Goal: Information Seeking & Learning: Check status

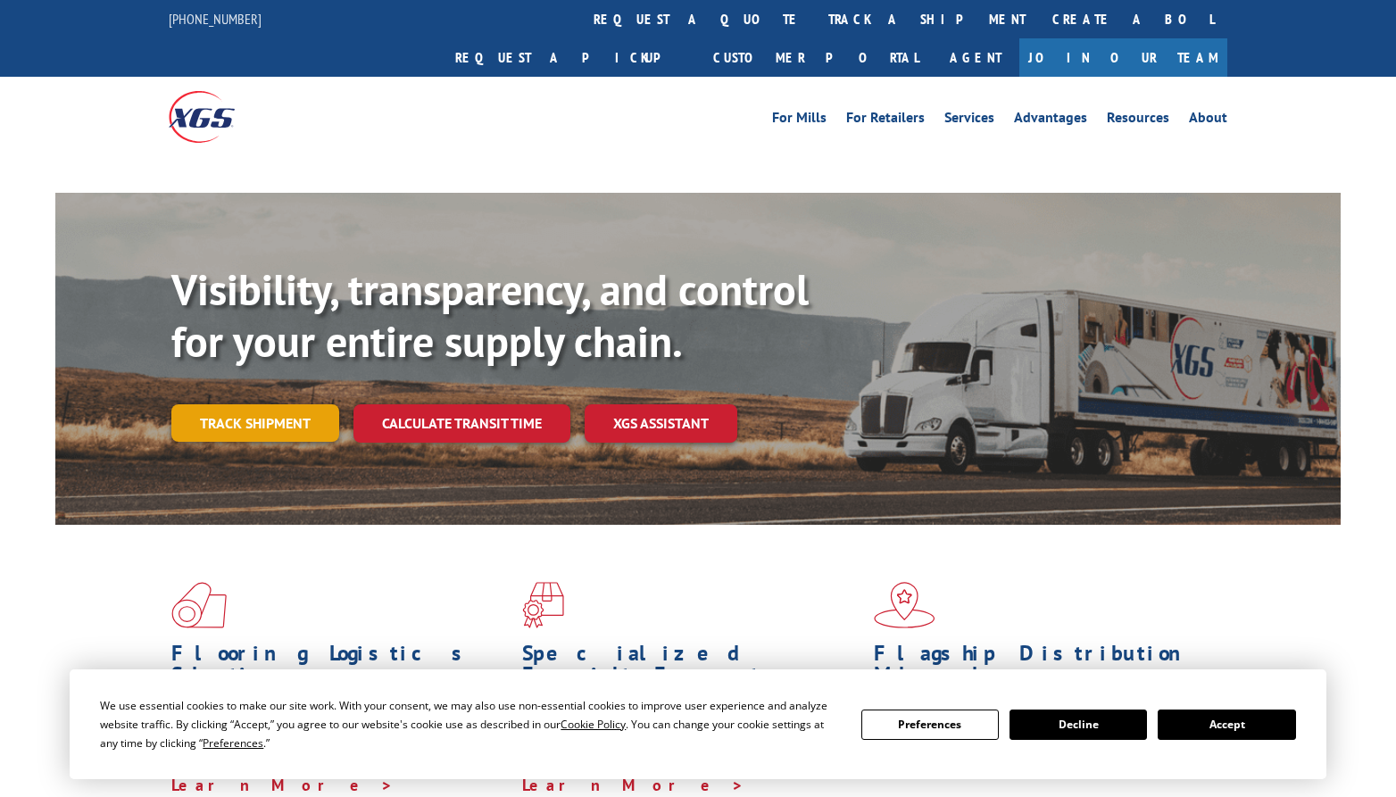
click at [261, 404] on link "Track shipment" at bounding box center [255, 422] width 168 height 37
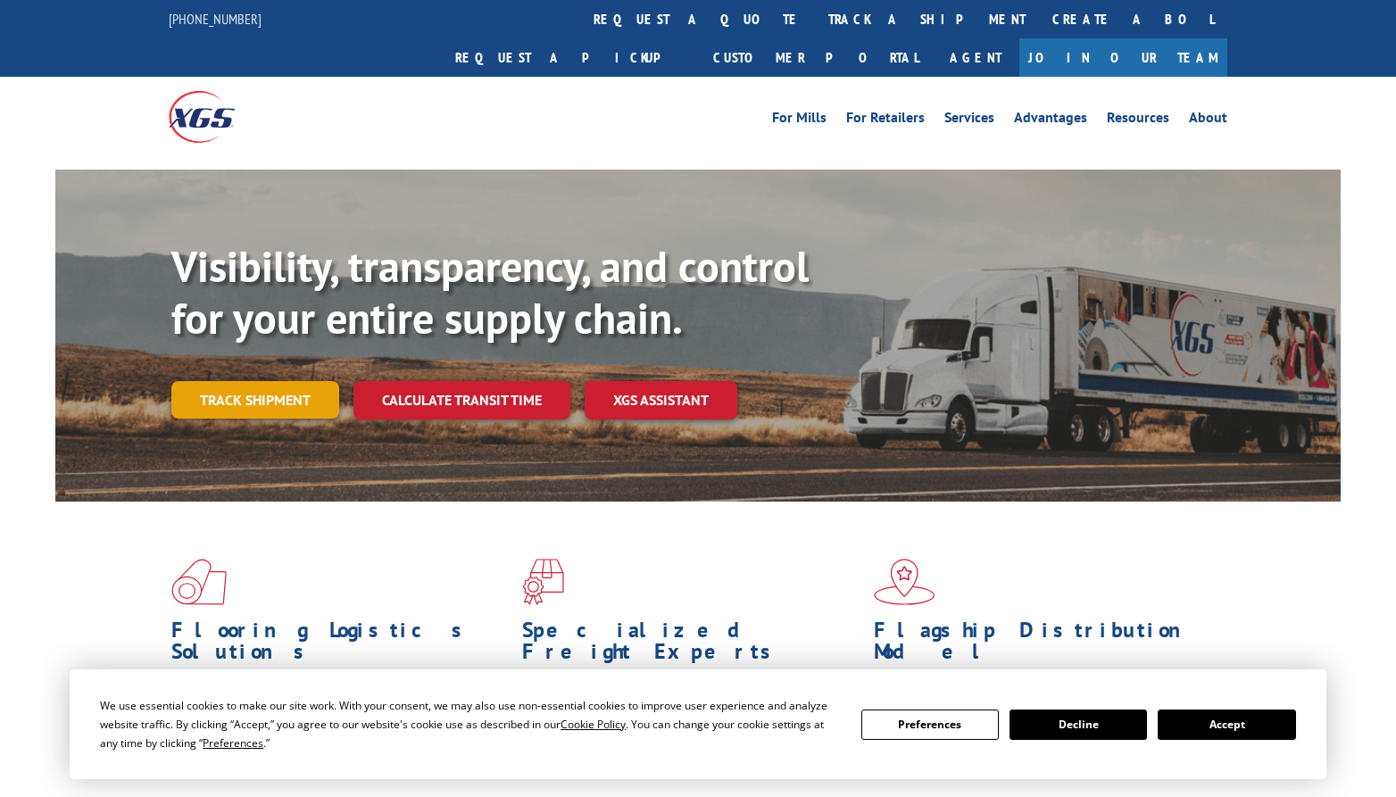
click at [261, 381] on link "Track shipment" at bounding box center [255, 399] width 168 height 37
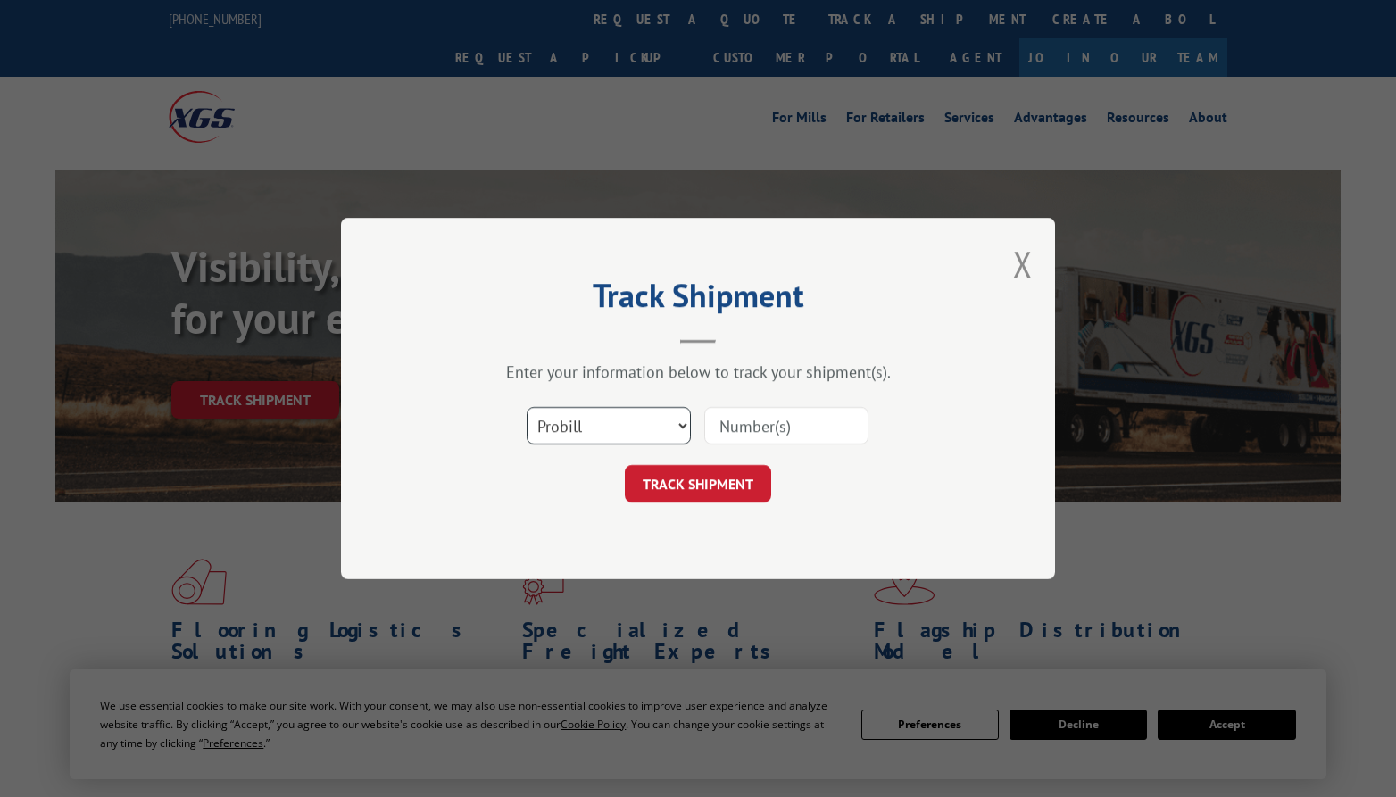
click at [683, 425] on select "Select category... Probill BOL PO" at bounding box center [608, 425] width 164 height 37
select select "bol"
click at [526, 407] on select "Select category... Probill BOL PO" at bounding box center [608, 425] width 164 height 37
click at [786, 434] on input at bounding box center [786, 425] width 164 height 37
paste input "17232347"
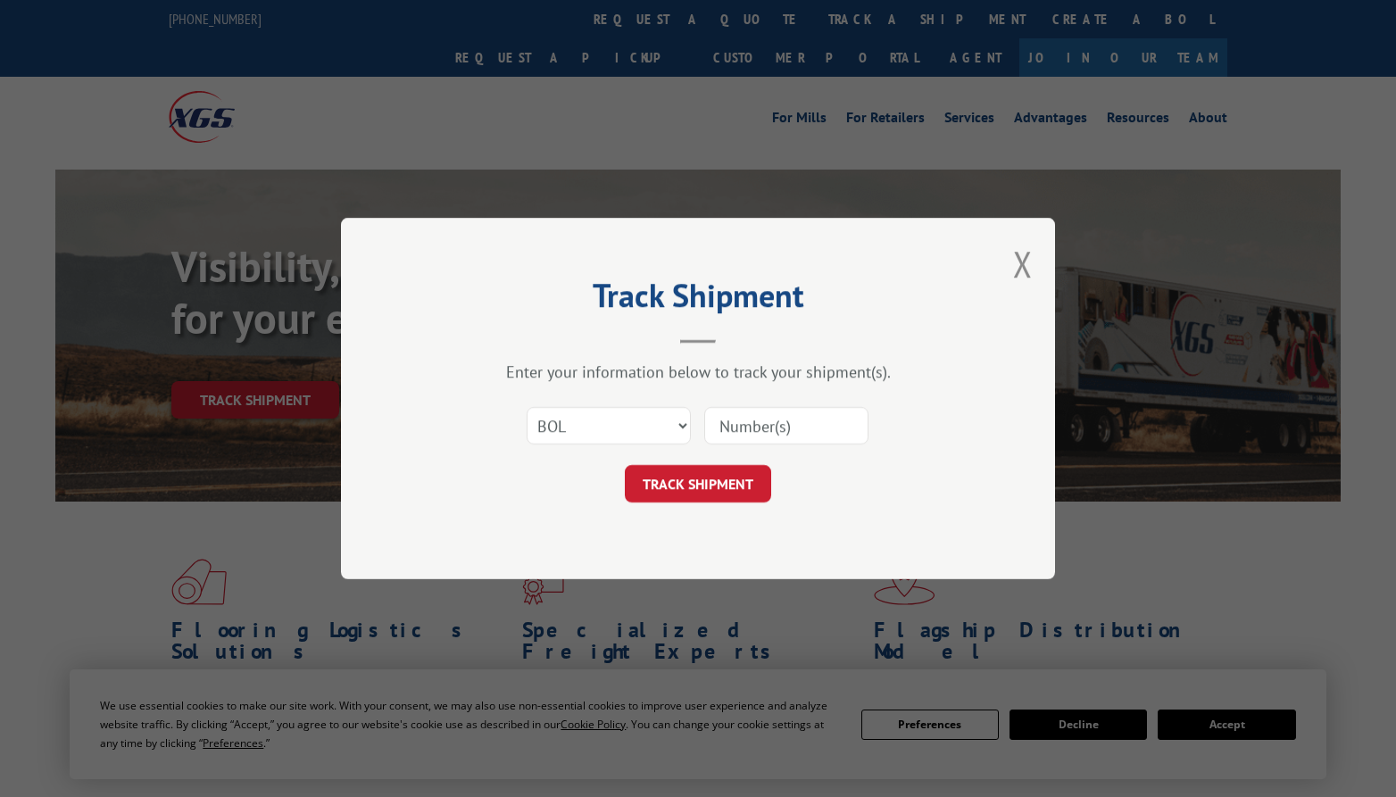
type input "17232347"
click at [682, 484] on button "TRACK SHIPMENT" at bounding box center [698, 483] width 146 height 37
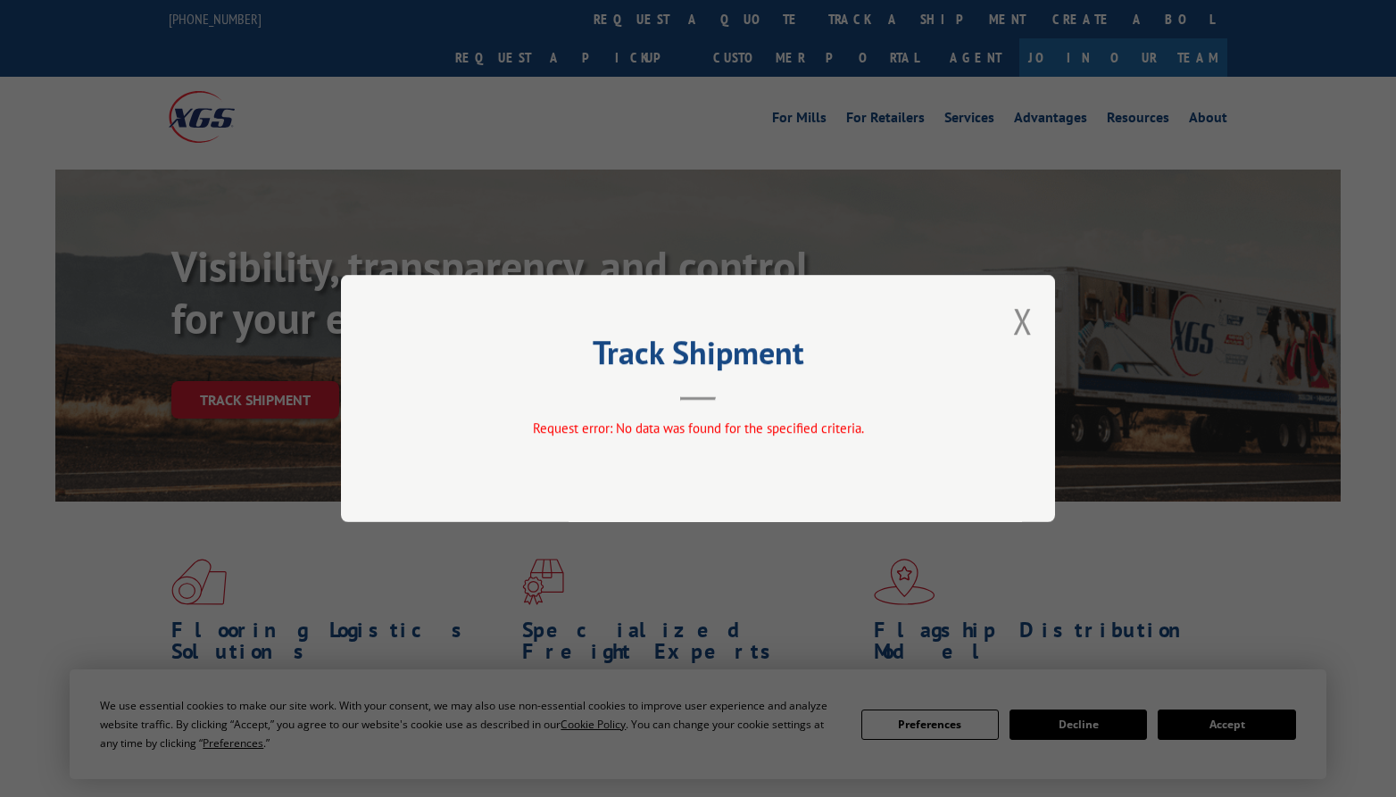
drag, startPoint x: 1275, startPoint y: 540, endPoint x: 950, endPoint y: 20, distance: 613.3
click at [1275, 540] on div "Track Shipment Request error: No data was found for the specified criteria." at bounding box center [698, 398] width 1396 height 797
click at [1022, 312] on button "Close modal" at bounding box center [1023, 320] width 20 height 47
